Goal: Task Accomplishment & Management: Use online tool/utility

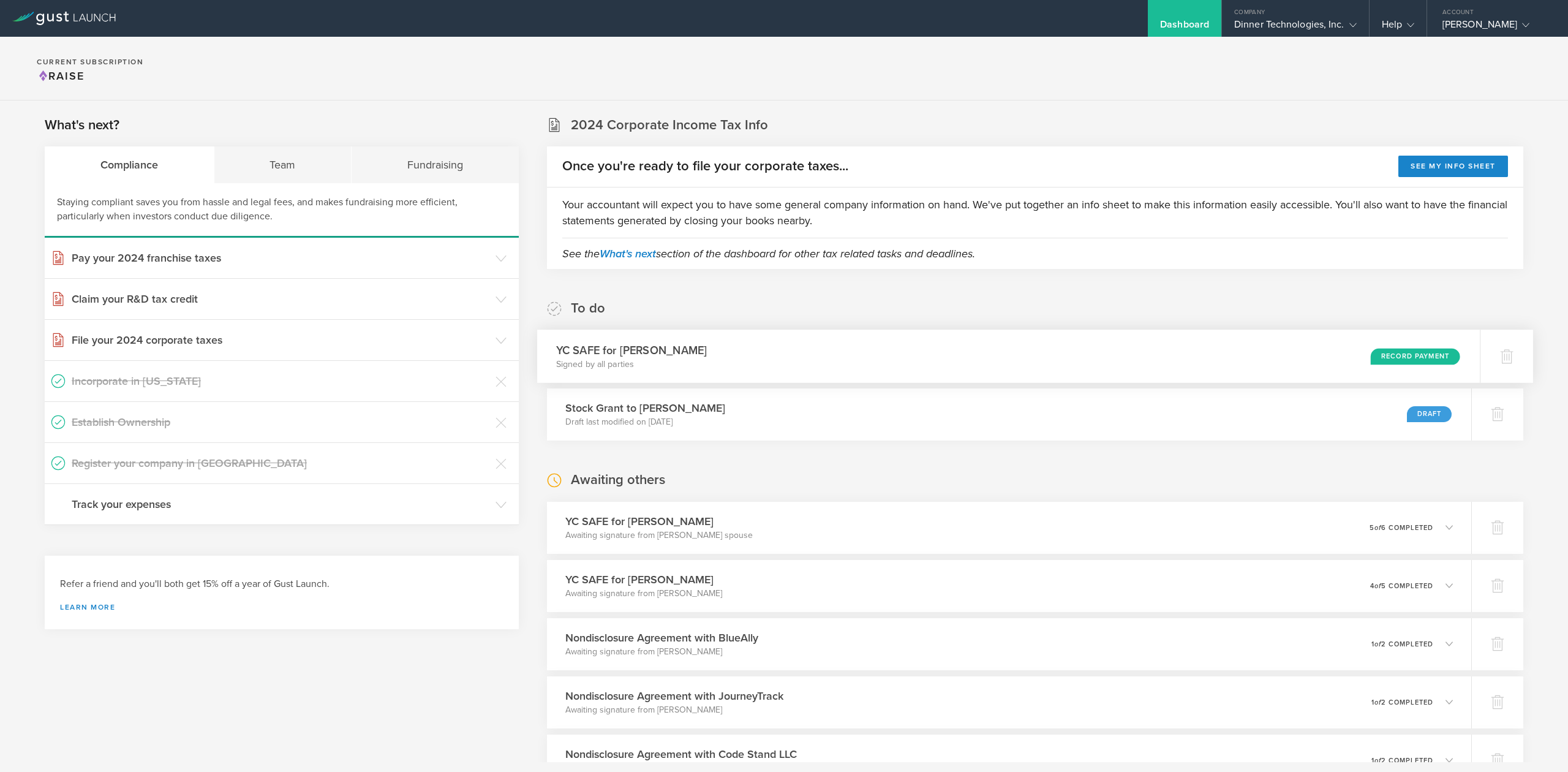
click at [1394, 358] on div "Record Payment" at bounding box center [1415, 357] width 90 height 16
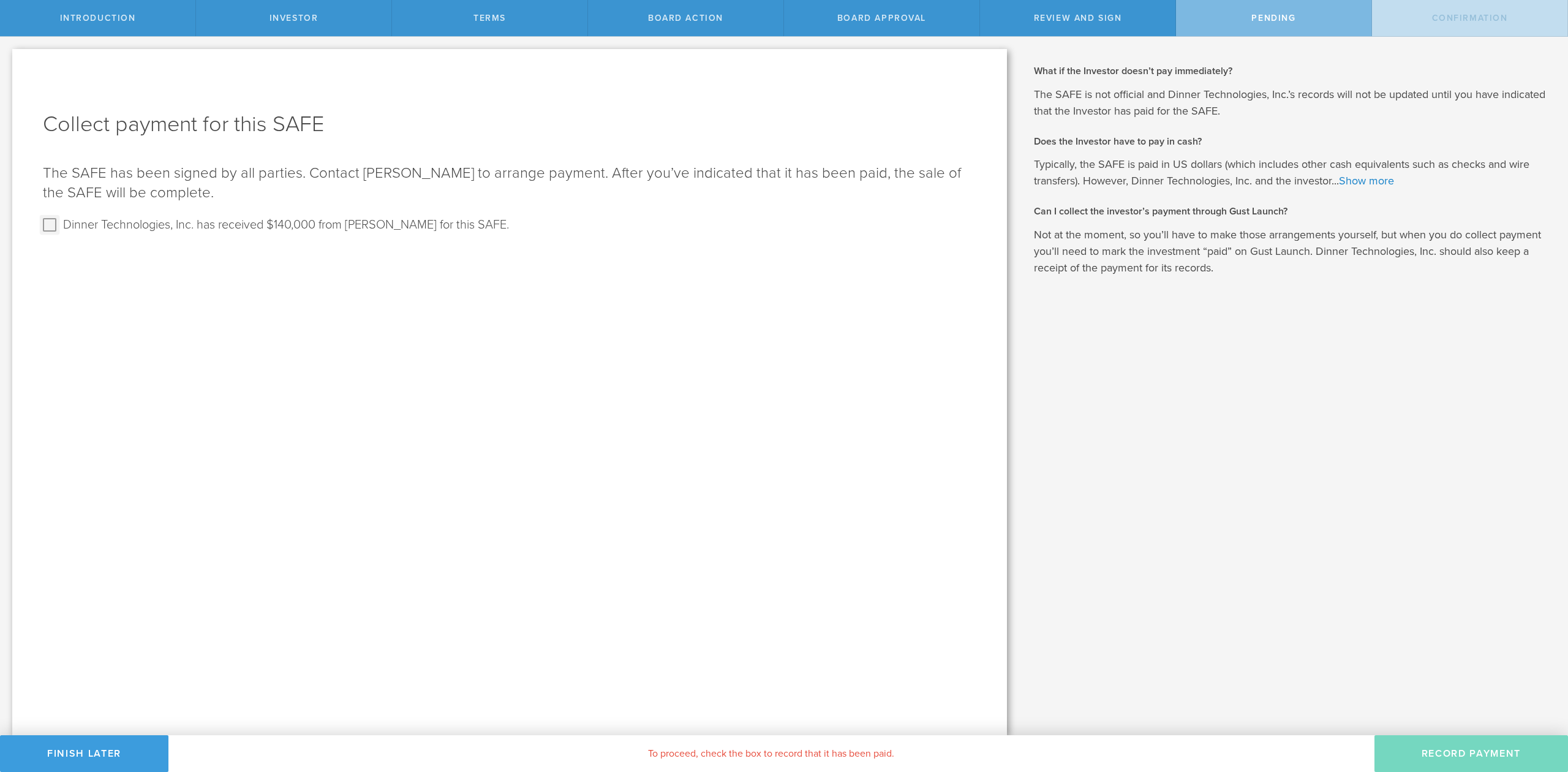
click at [44, 230] on input "Dinner Technologies, Inc. has received $140,000 from [PERSON_NAME] for this SAF…" at bounding box center [49, 224] width 19 height 19
checkbox input "true"
click at [1486, 744] on button "Record Payment" at bounding box center [1471, 754] width 194 height 37
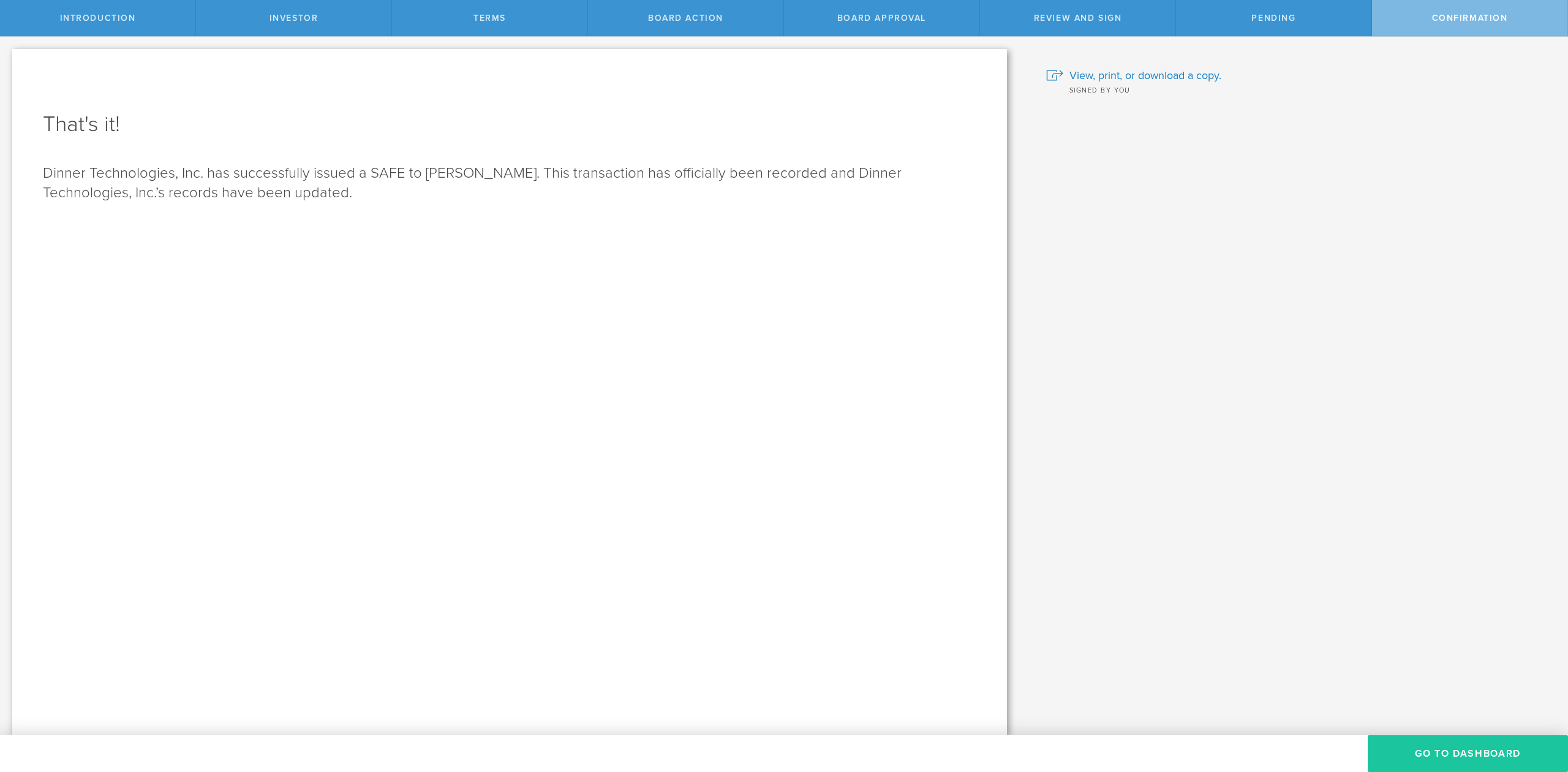
click at [1468, 756] on button "Go To Dashboard" at bounding box center [1467, 754] width 200 height 37
